Goal: Find specific page/section: Find specific page/section

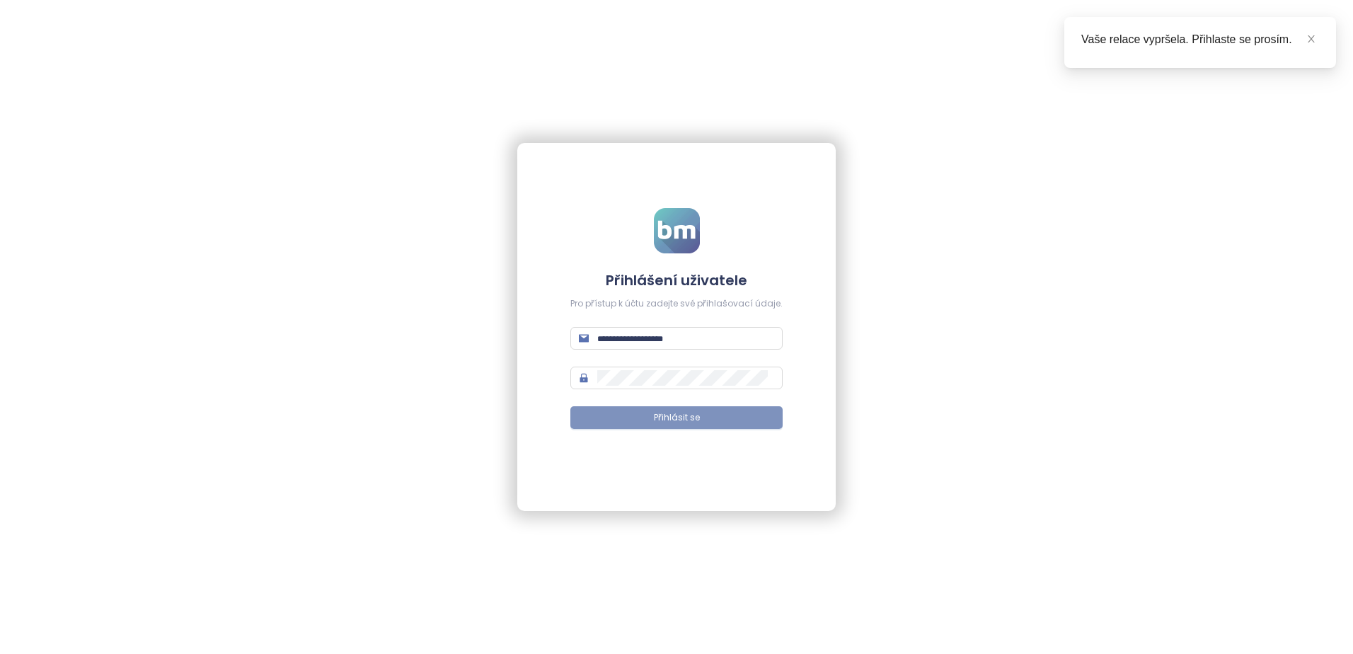
type input "**********"
click at [693, 420] on span "Přihlásit se" at bounding box center [677, 417] width 46 height 13
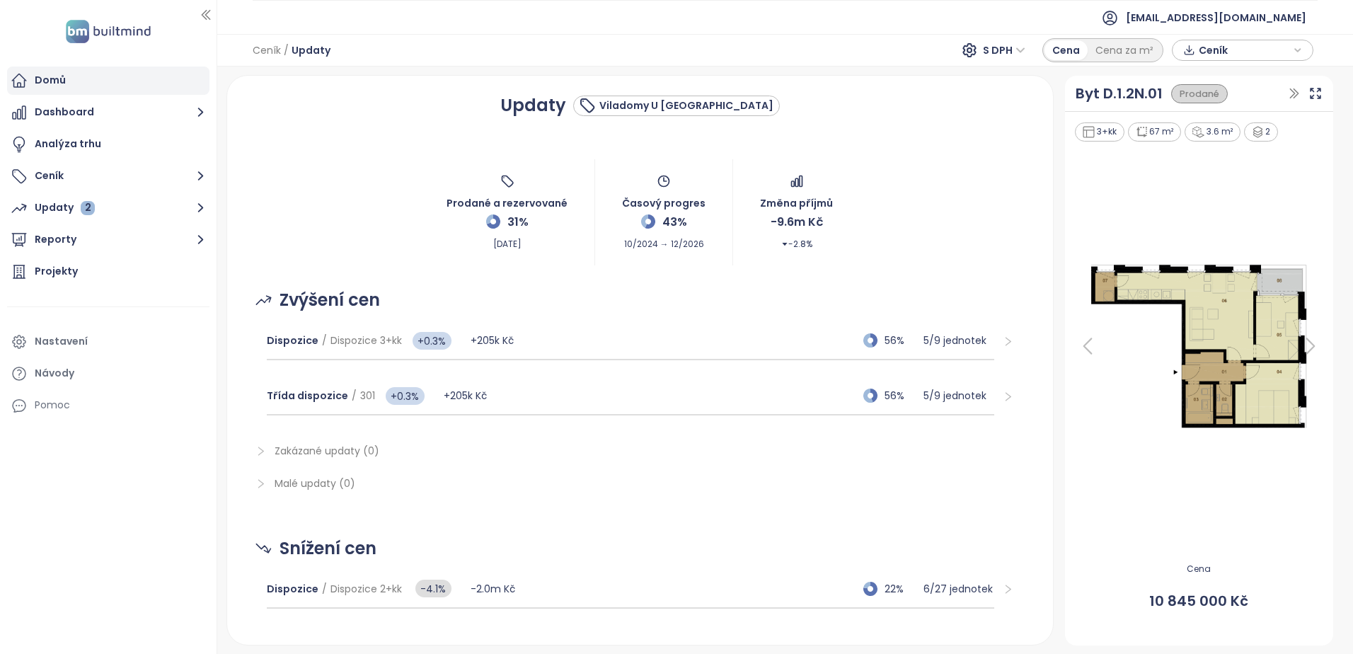
click at [50, 69] on div "Domů" at bounding box center [108, 81] width 202 height 28
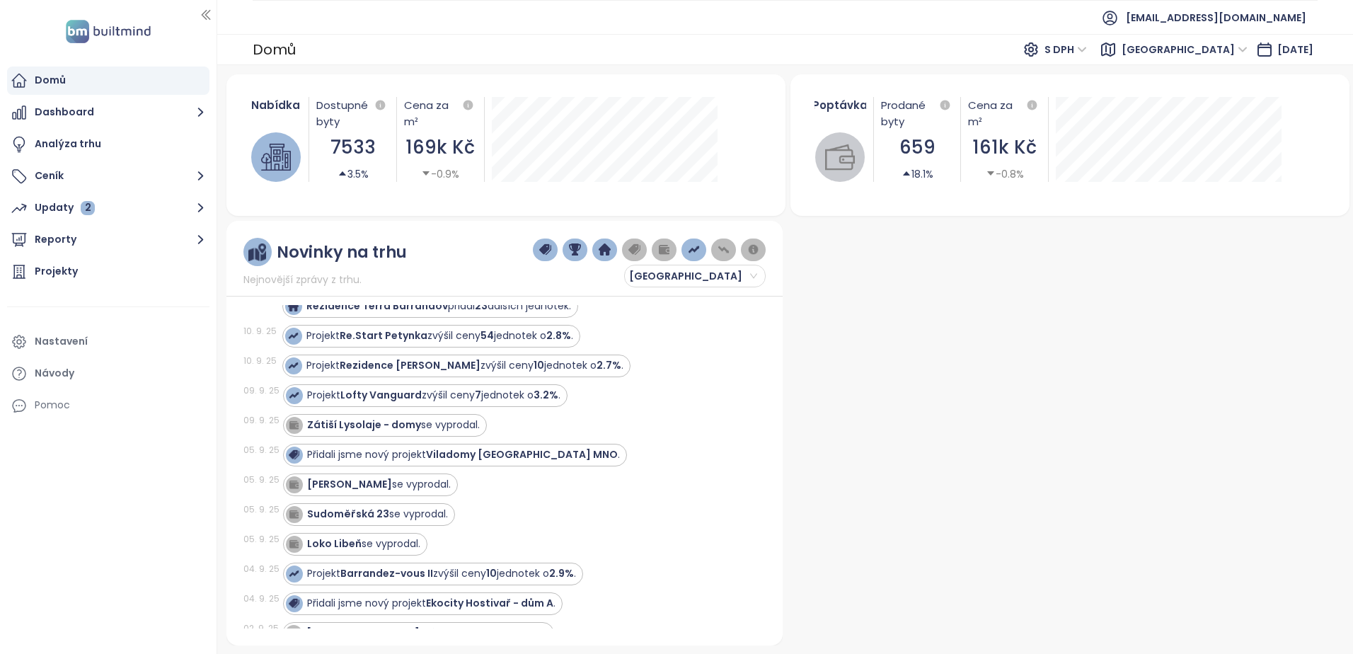
scroll to position [142, 0]
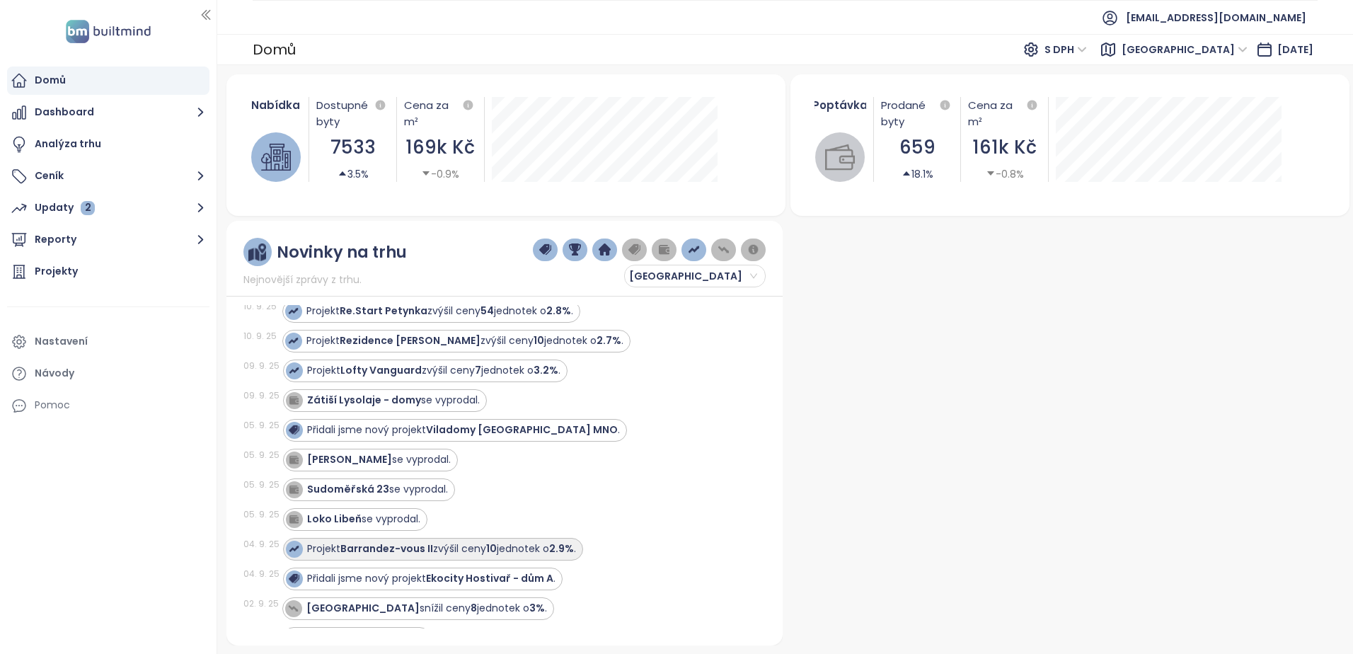
click at [420, 548] on strong "Barrandez-vous II" at bounding box center [386, 548] width 93 height 14
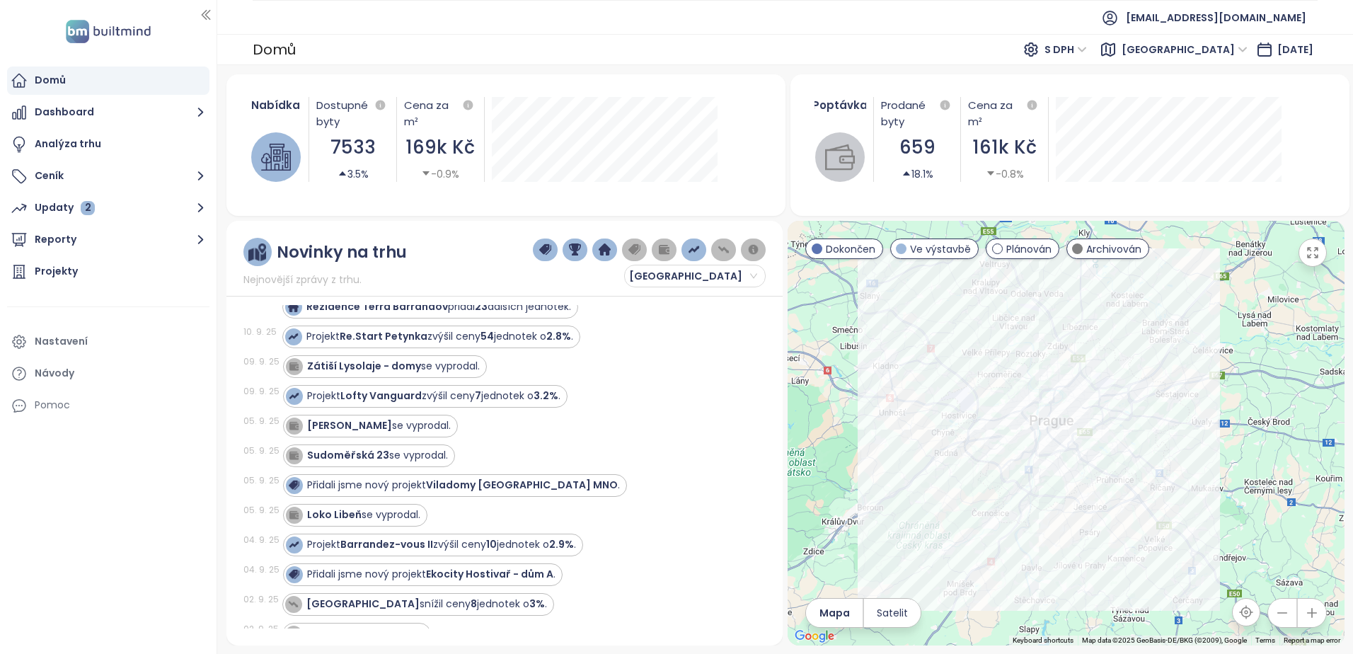
scroll to position [212, 0]
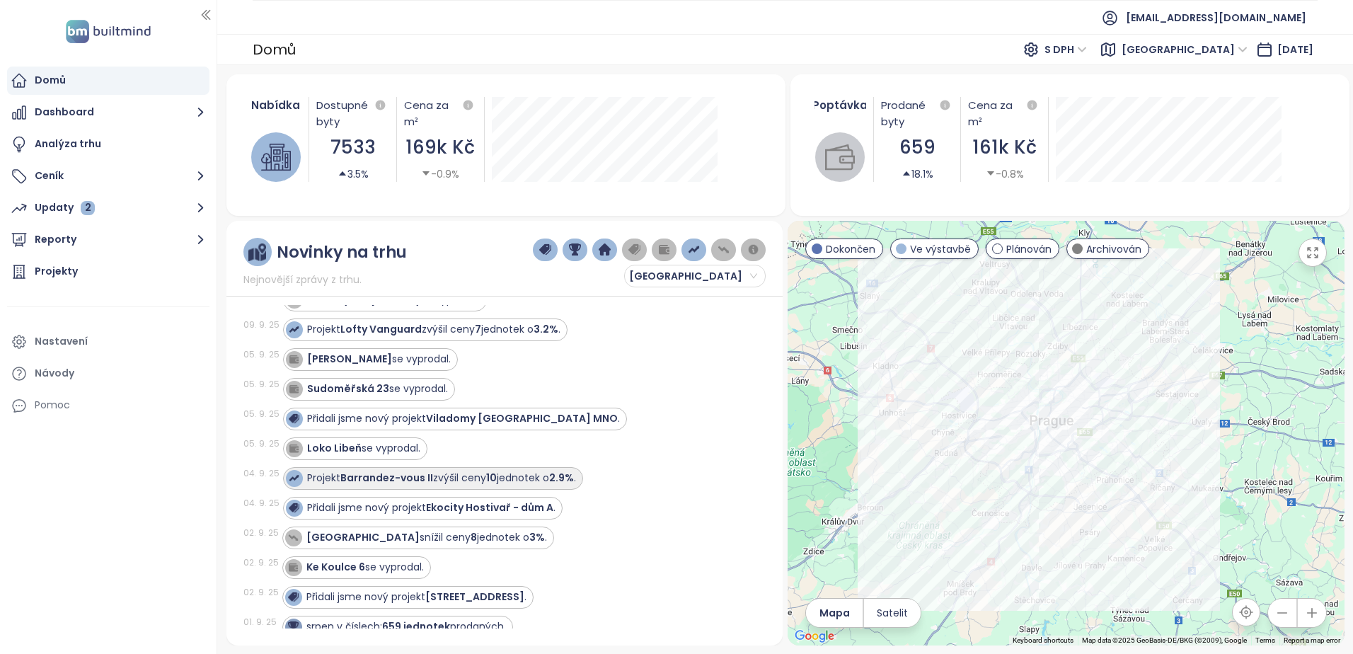
click at [418, 480] on strong "Barrandez-vous II" at bounding box center [386, 478] width 93 height 14
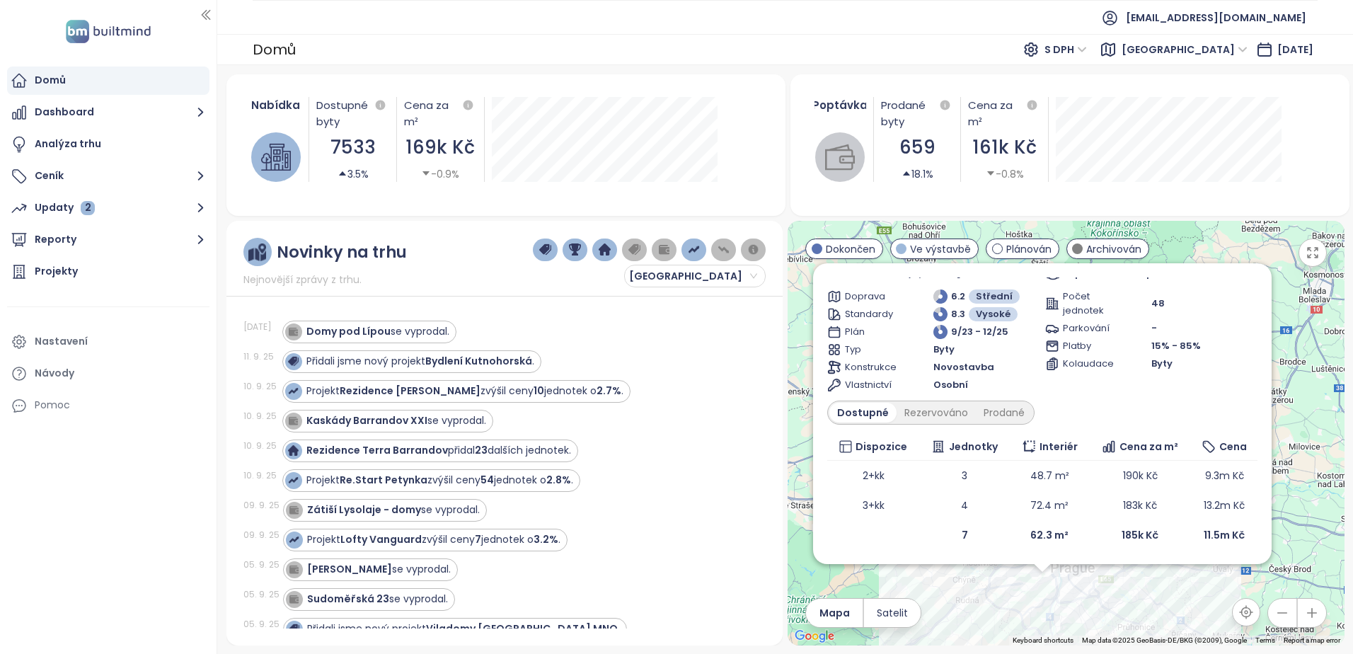
scroll to position [0, 0]
click at [421, 453] on strong "Rezidence Terra Barrandov" at bounding box center [377, 452] width 142 height 14
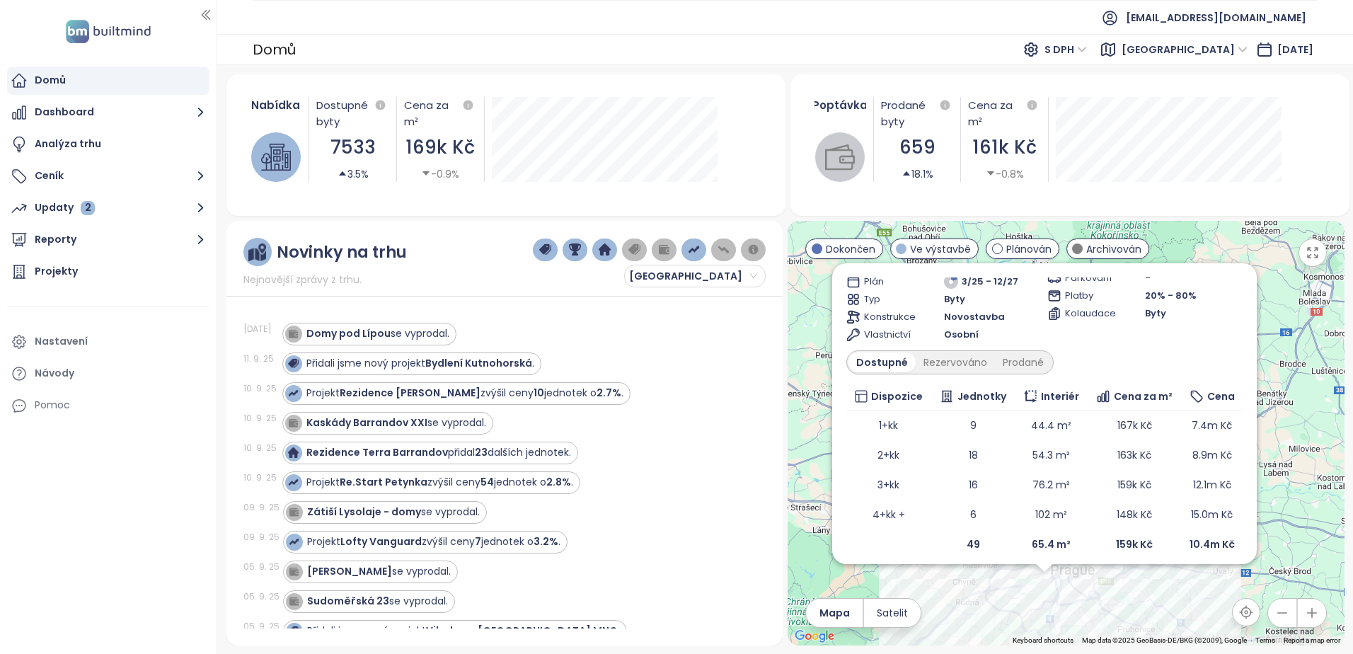
scroll to position [128, 0]
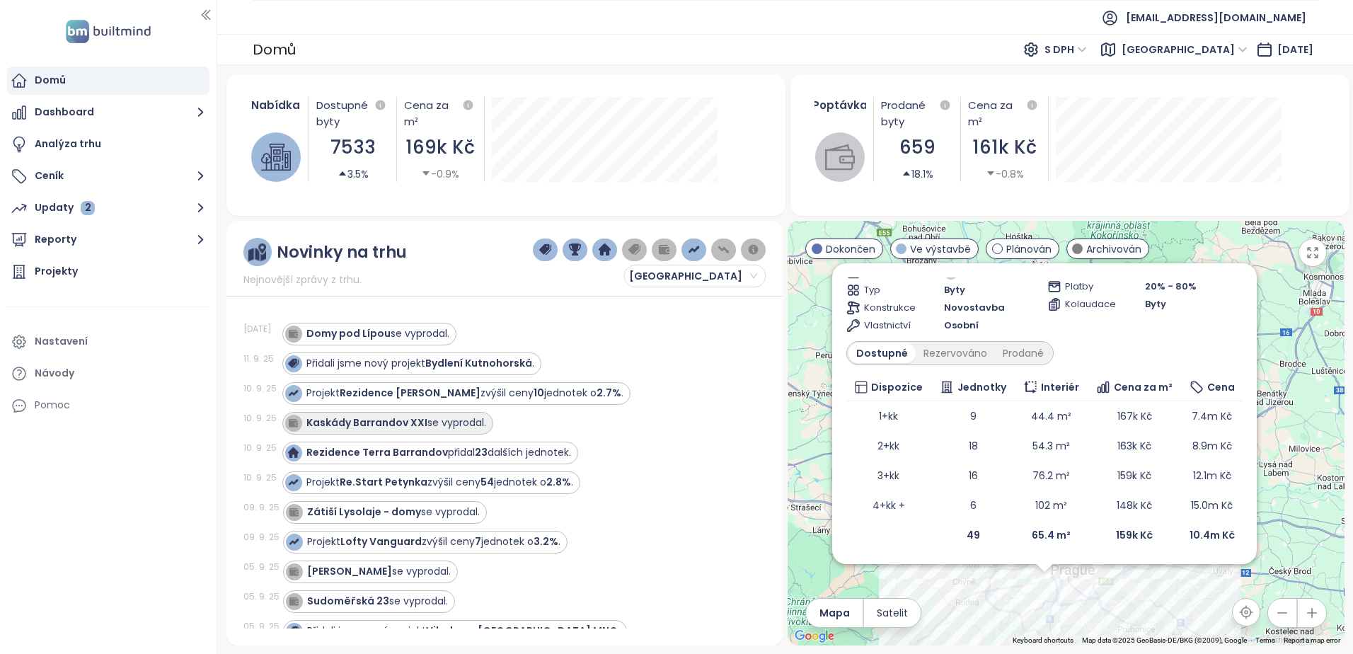
click at [405, 424] on strong "Kaskády Barrandov XXI" at bounding box center [366, 422] width 121 height 14
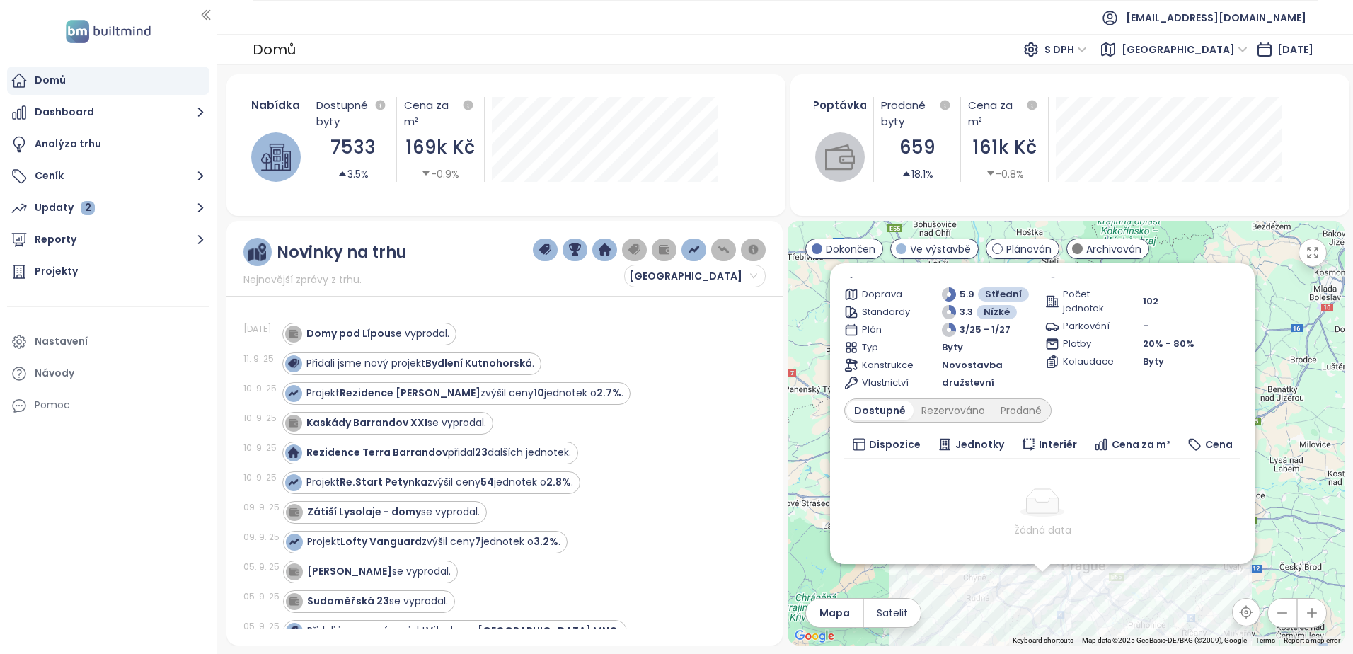
scroll to position [47, 0]
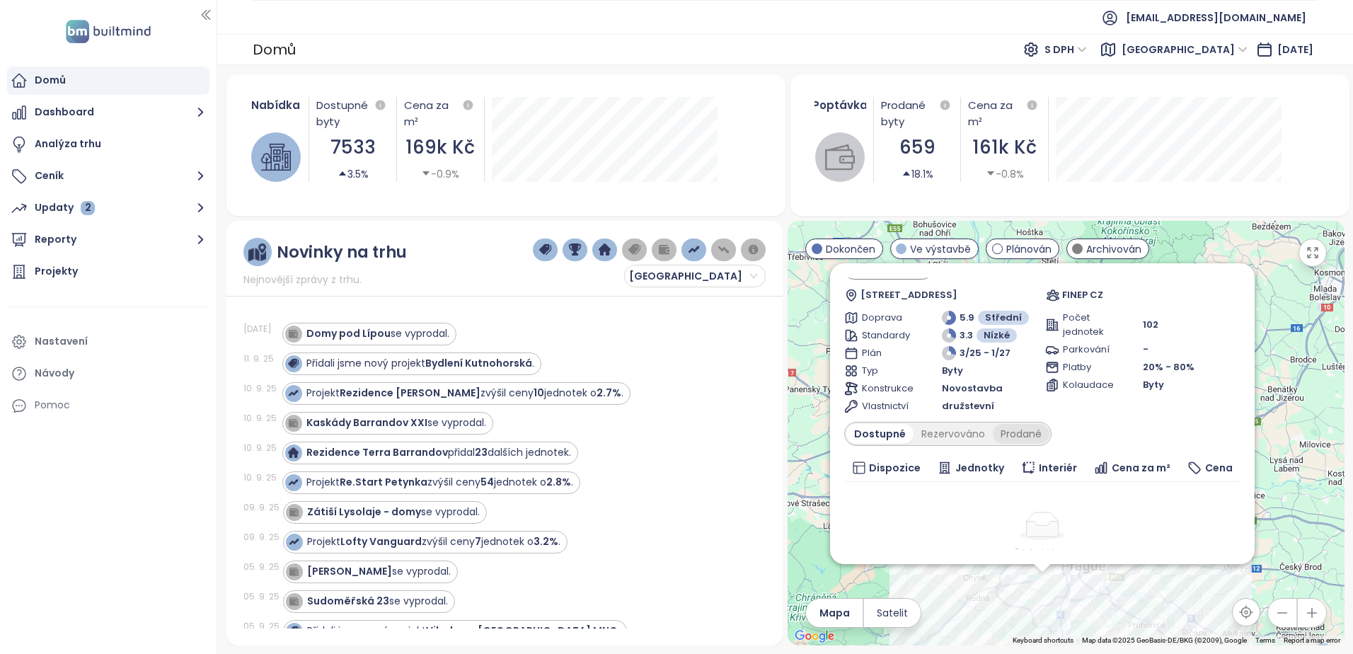
click at [1020, 432] on div "Prodané" at bounding box center [1021, 434] width 57 height 20
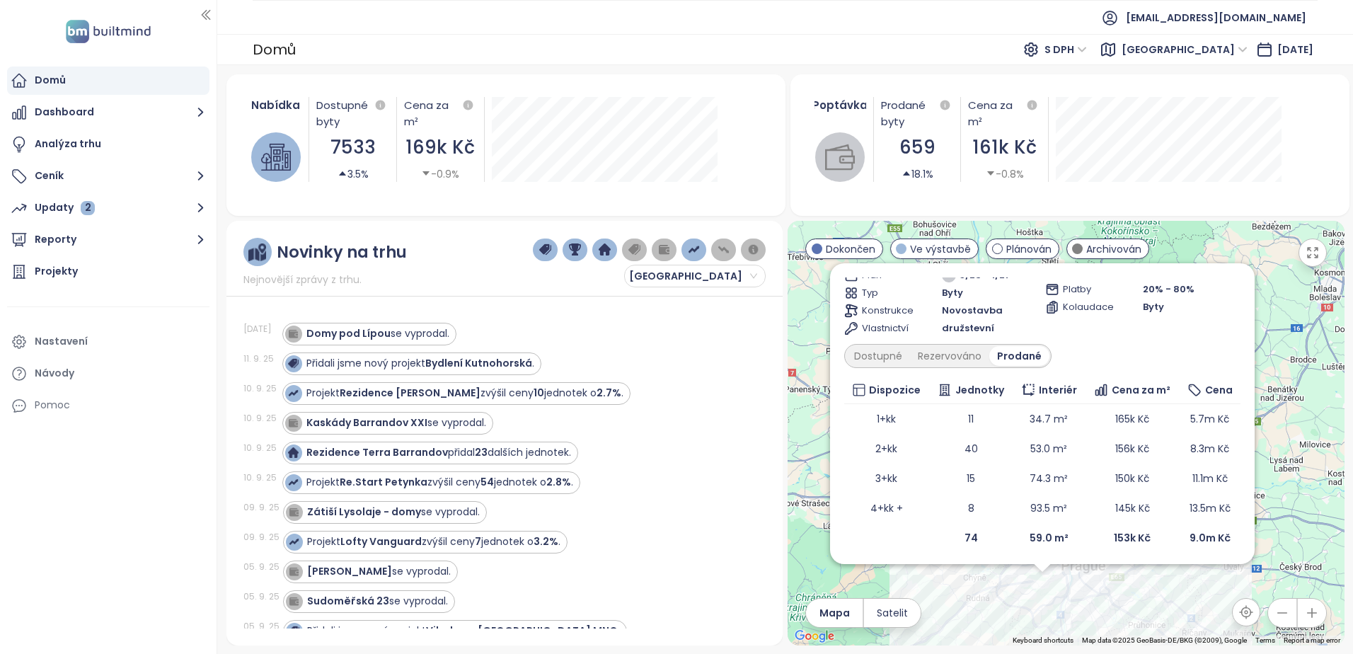
scroll to position [128, 0]
click at [66, 206] on div "Updaty 2" at bounding box center [65, 208] width 60 height 18
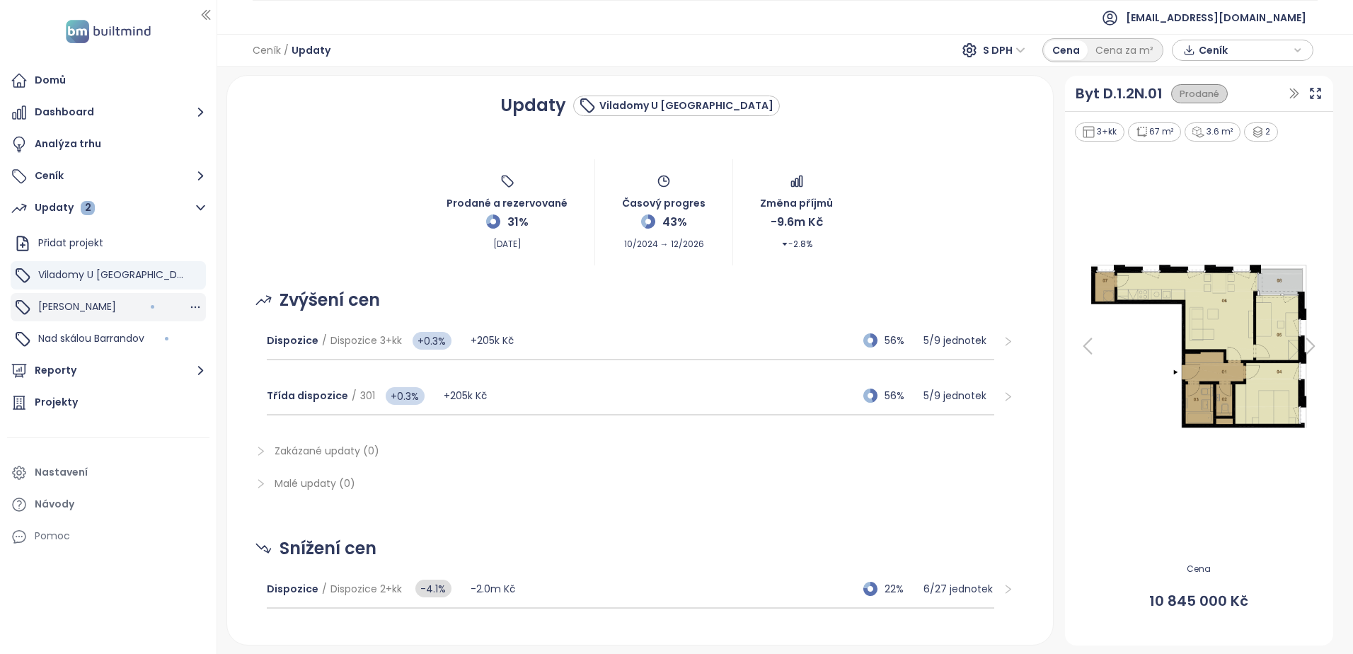
click at [87, 307] on span "Mido Harfa" at bounding box center [77, 306] width 78 height 14
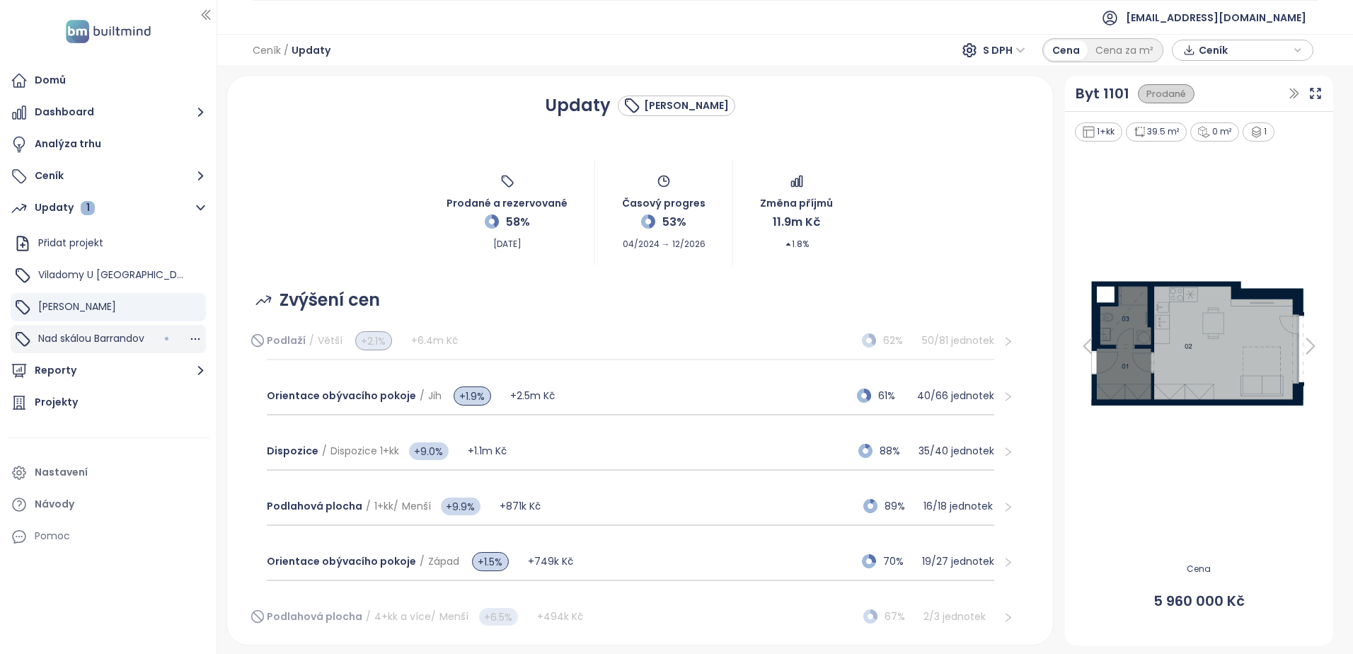
click at [83, 338] on span "Nad skálou Barrandov" at bounding box center [91, 338] width 106 height 14
